Goal: Navigation & Orientation: Find specific page/section

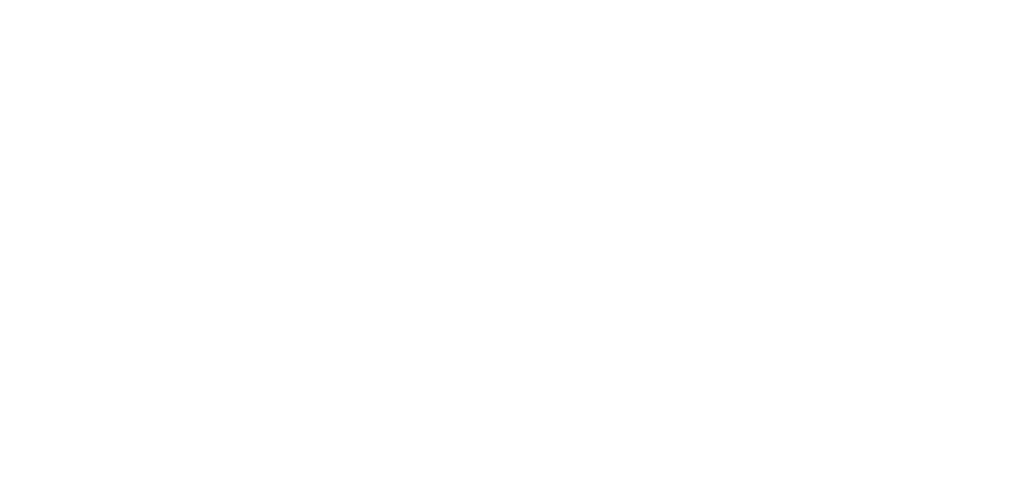
click at [972, 211] on body at bounding box center [512, 240] width 1024 height 481
